Goal: Task Accomplishment & Management: Complete application form

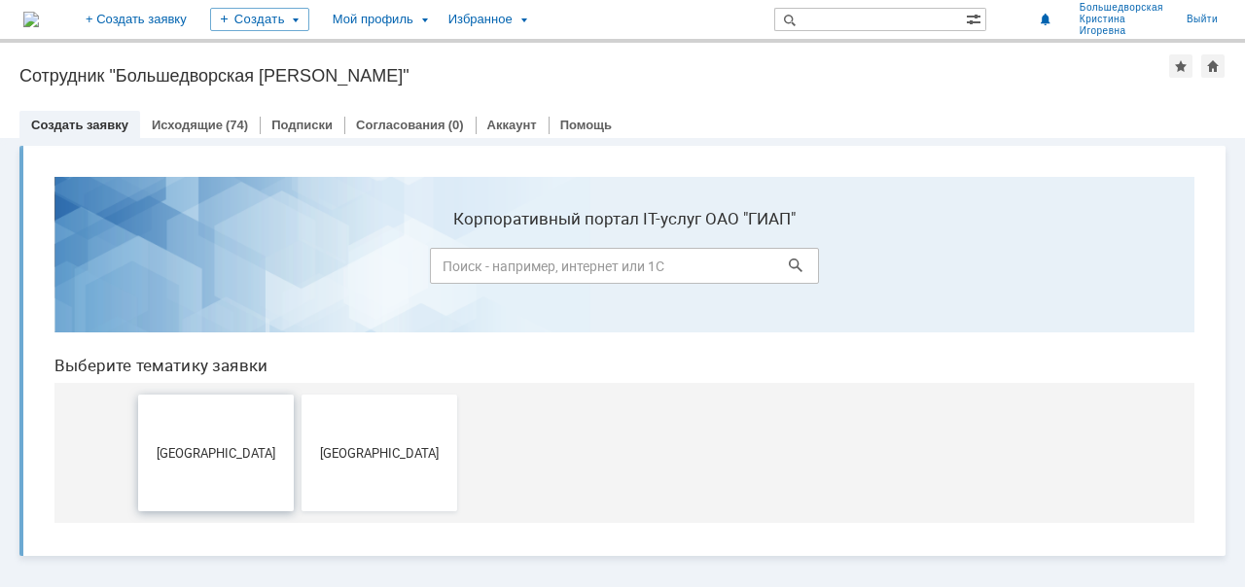
click at [246, 428] on button "Дзержинск" at bounding box center [216, 453] width 156 height 117
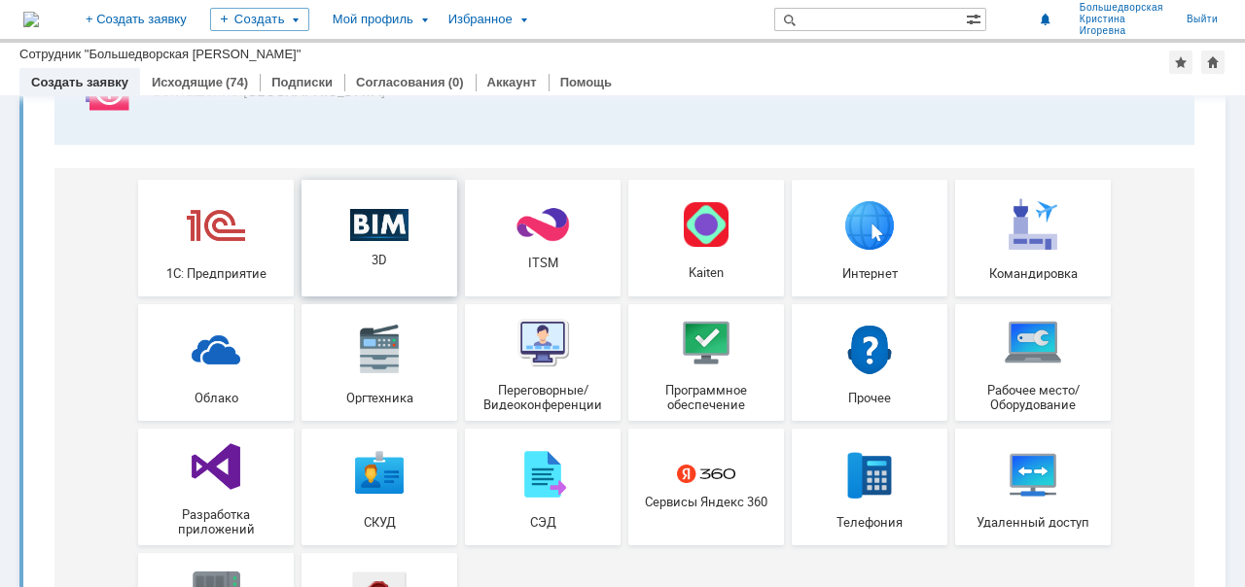
scroll to position [194, 0]
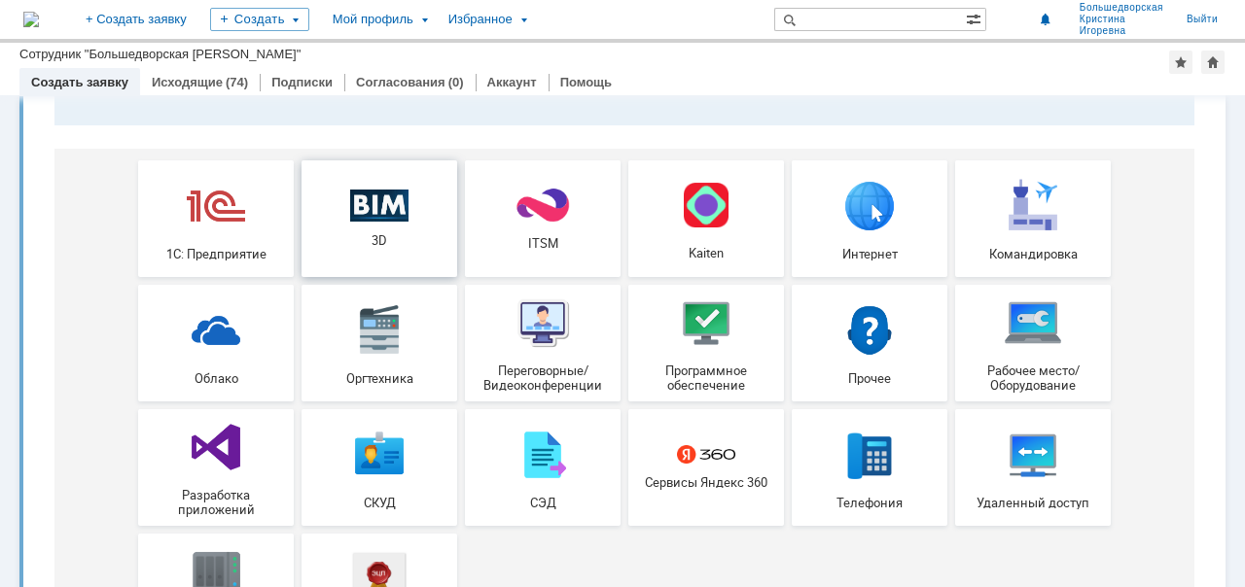
click at [389, 269] on link "3D" at bounding box center [379, 218] width 156 height 117
click at [562, 225] on div "ITSM" at bounding box center [543, 219] width 144 height 64
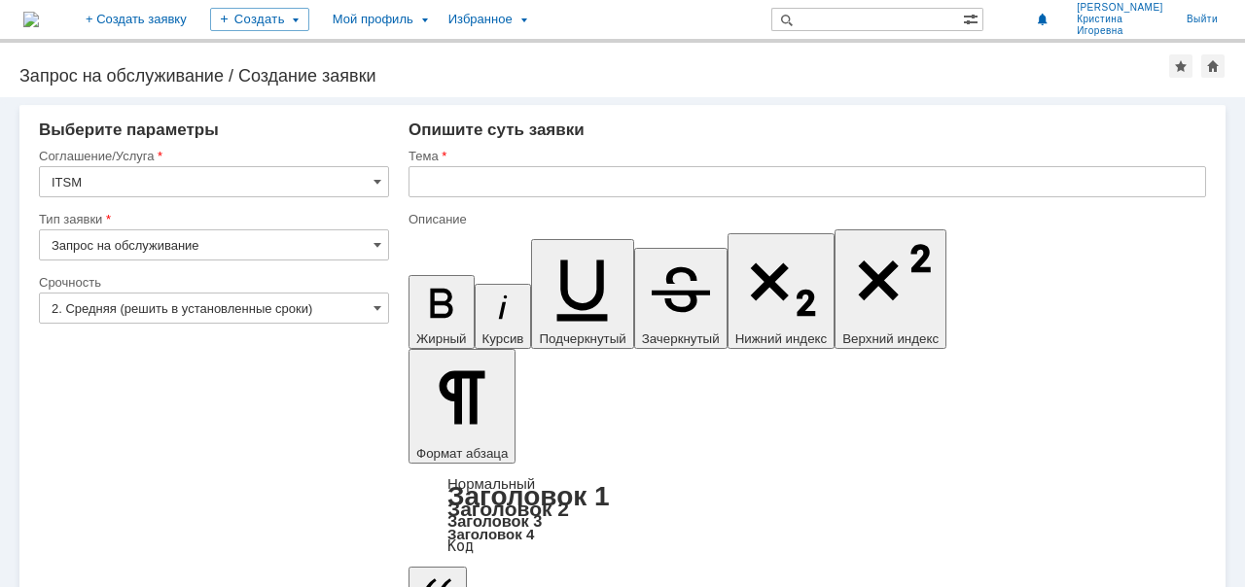
click at [239, 249] on input "Запрос на обслуживание" at bounding box center [214, 244] width 350 height 31
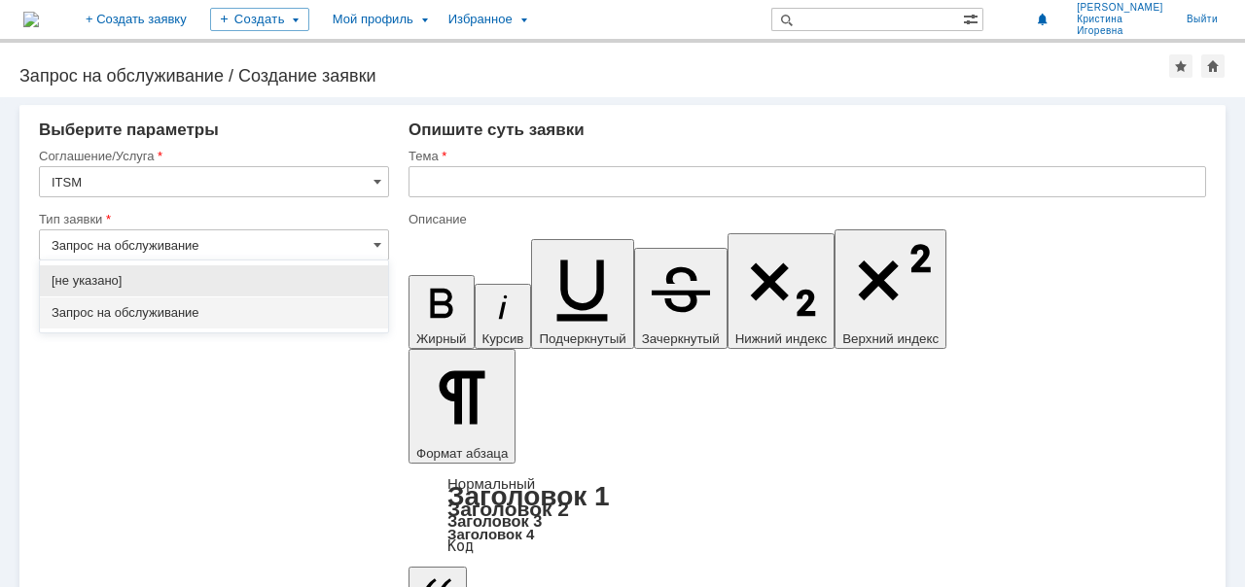
click at [236, 249] on input "Запрос на обслуживание" at bounding box center [214, 244] width 350 height 31
click at [208, 314] on span "Запрос на обслуживание" at bounding box center [214, 313] width 325 height 16
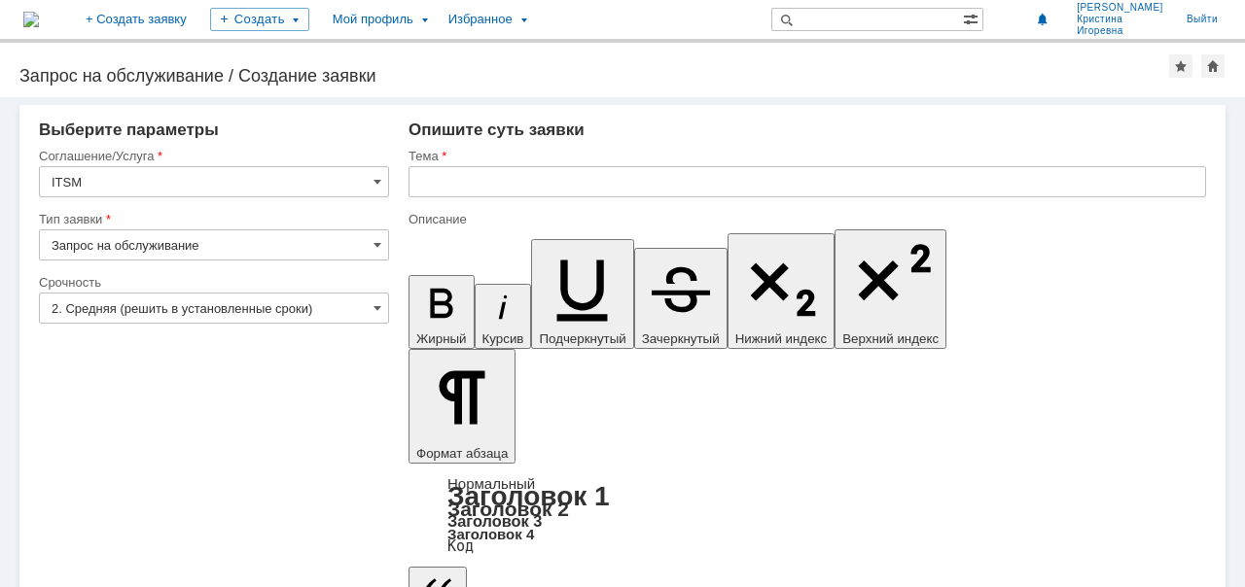
type input "Запрос на обслуживание"
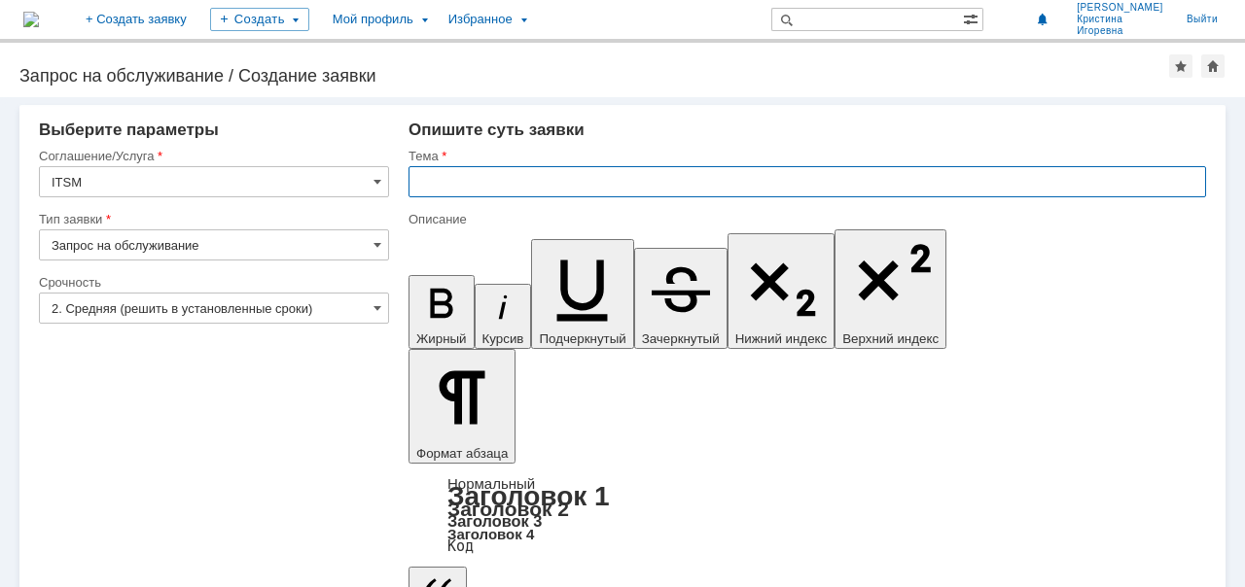
click at [517, 186] on input "text" at bounding box center [806, 181] width 797 height 31
type input "Открыть доступ к папке для работы"
